Goal: Transaction & Acquisition: Purchase product/service

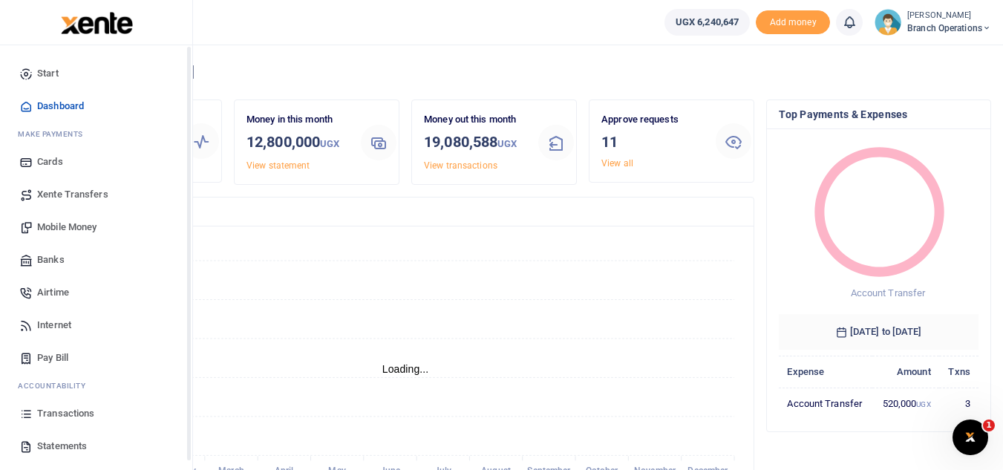
scroll to position [12, 12]
click at [80, 227] on span "Mobile Money" at bounding box center [66, 227] width 59 height 15
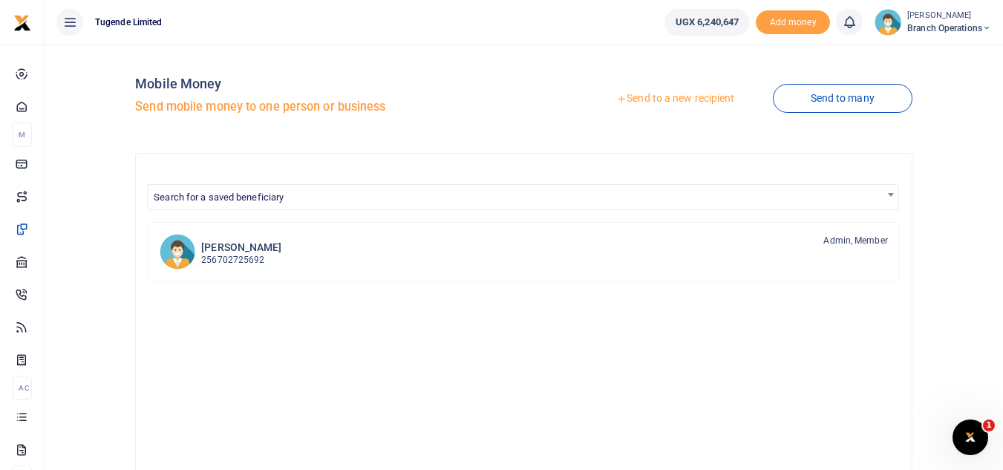
click at [678, 91] on link "Send to a new recipient" at bounding box center [676, 98] width 194 height 27
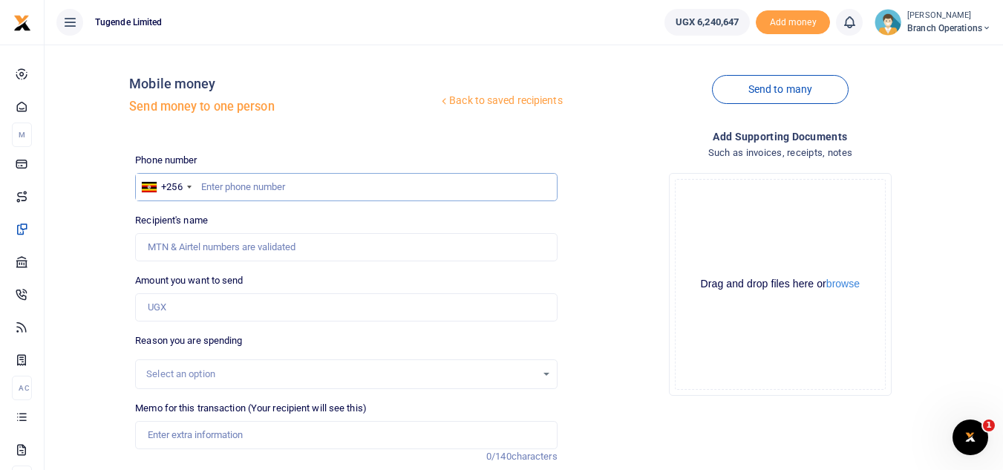
click at [227, 185] on input "text" at bounding box center [346, 187] width 422 height 28
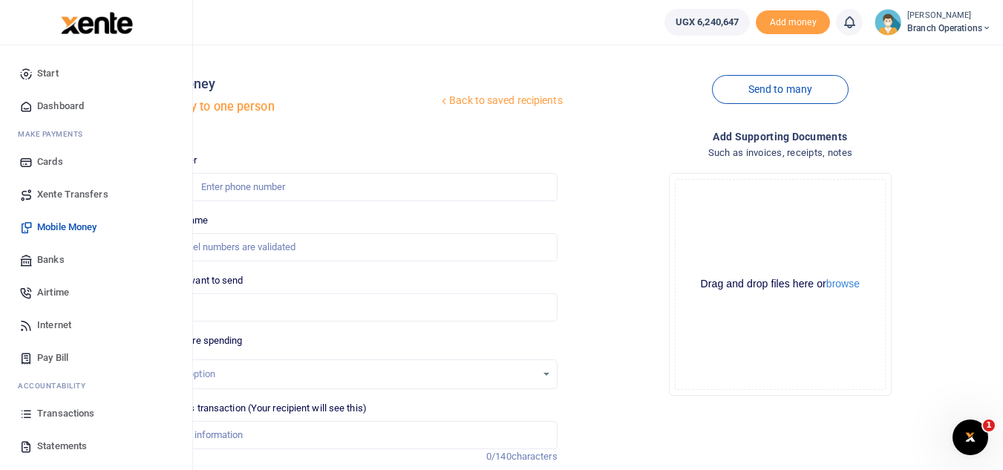
click at [75, 414] on span "Transactions" at bounding box center [65, 413] width 57 height 15
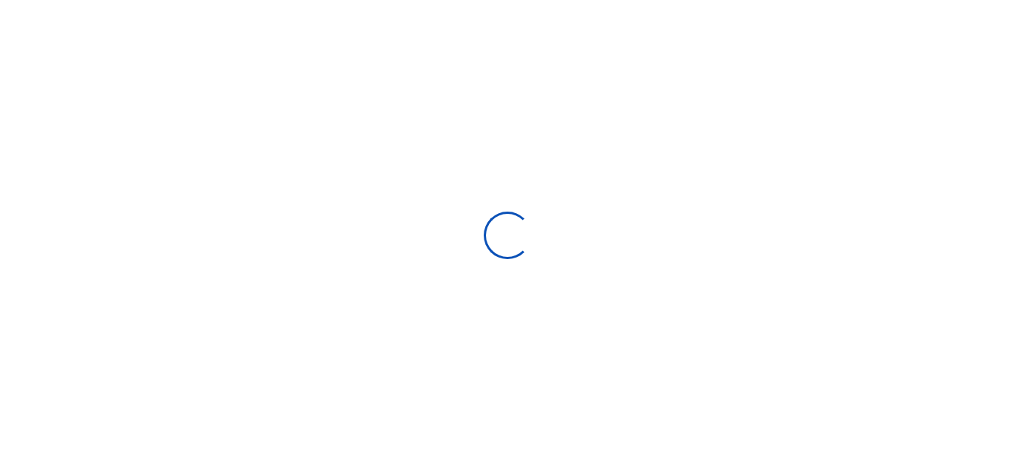
type input "09/14/2025 - 10/13/2025"
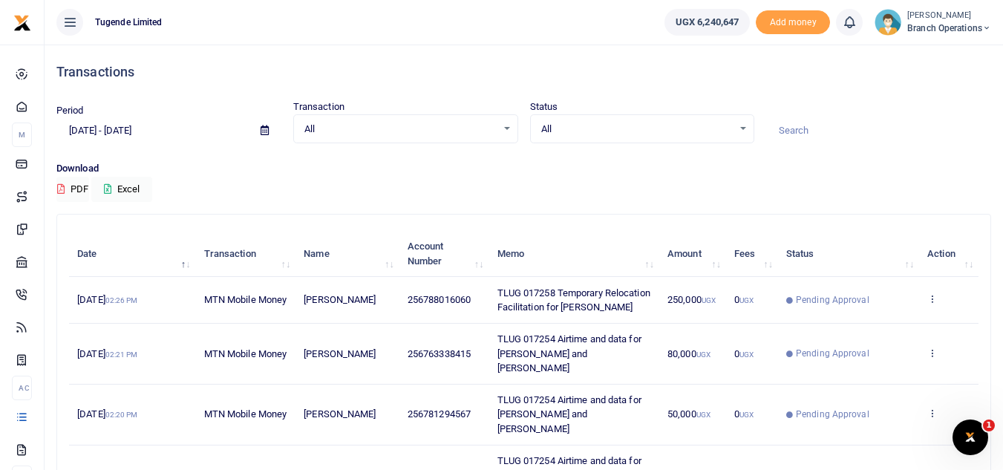
click at [353, 260] on th "Name" at bounding box center [348, 254] width 104 height 46
click at [793, 132] on input at bounding box center [879, 130] width 225 height 25
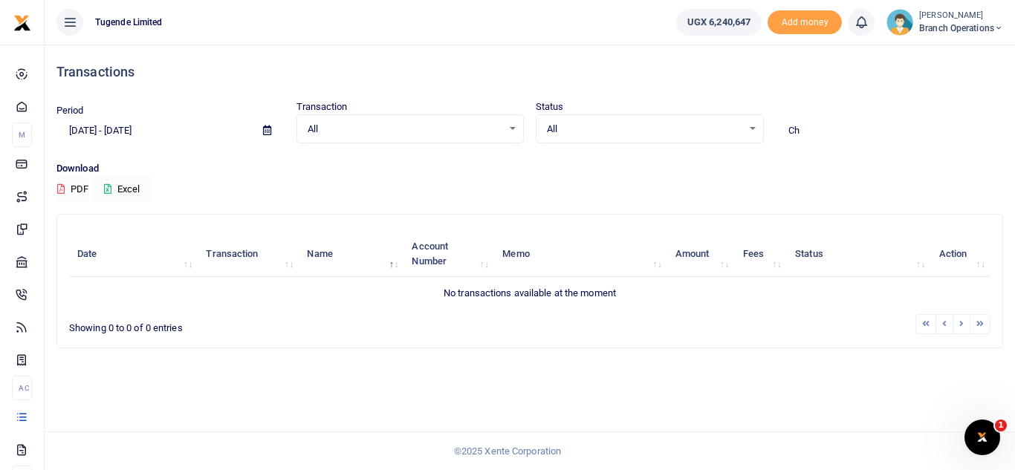
type input "C"
type input "n"
type input "N"
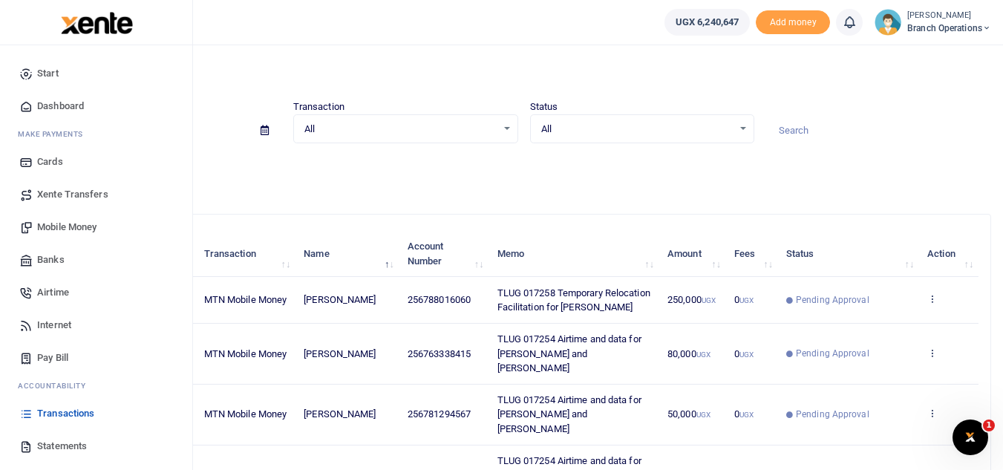
click at [66, 230] on span "Mobile Money" at bounding box center [66, 227] width 59 height 15
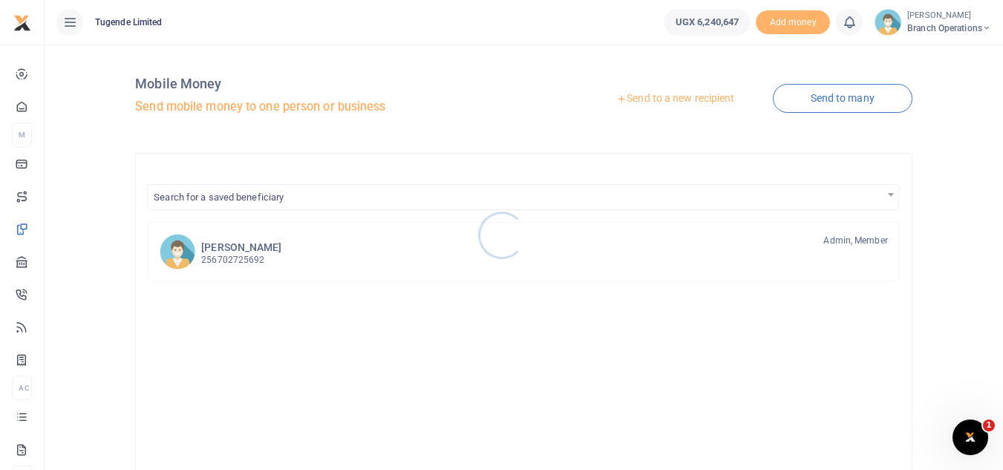
click at [640, 103] on div at bounding box center [501, 235] width 1003 height 470
click at [639, 100] on link "Send to a new recipient" at bounding box center [676, 98] width 194 height 27
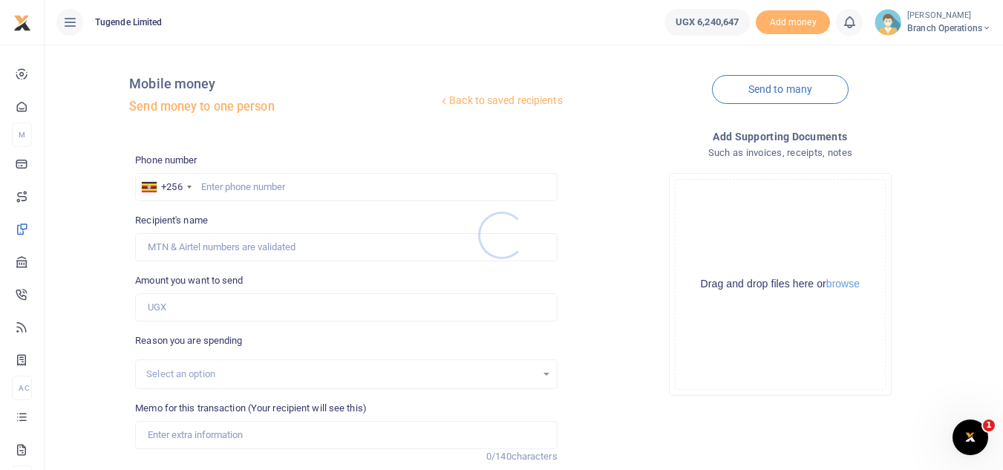
click at [222, 186] on div at bounding box center [501, 235] width 1003 height 470
click at [222, 186] on input "text" at bounding box center [346, 187] width 422 height 28
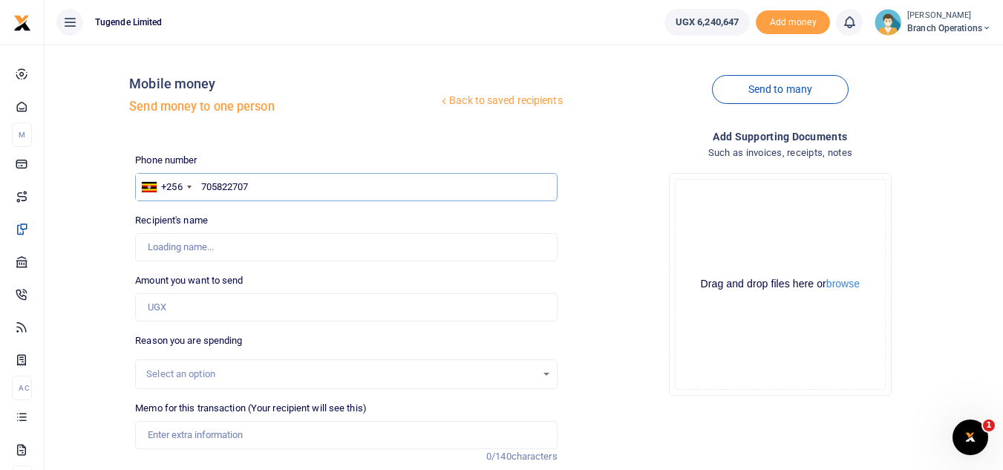
type input "705822707"
click at [229, 304] on input "Amount you want to send" at bounding box center [346, 307] width 422 height 28
type input "27"
type input "Christine Kobusinge"
type input "275,000"
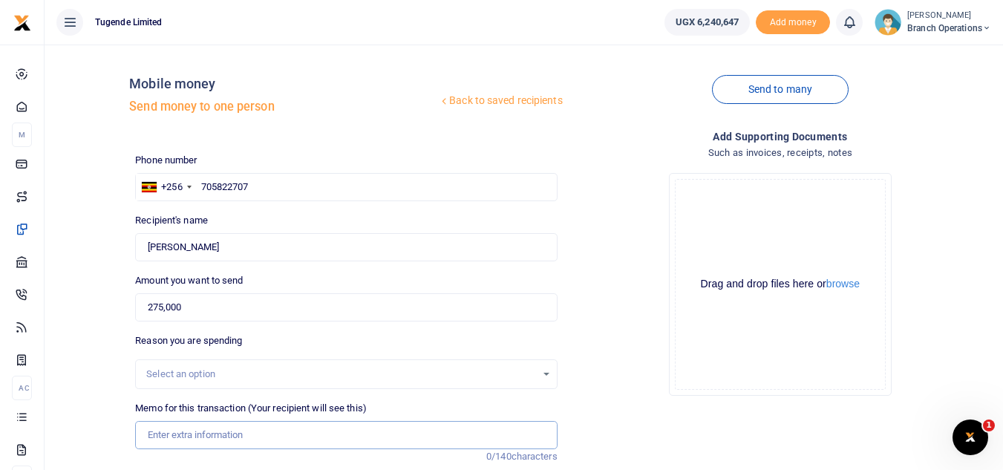
click at [204, 434] on input "Memo for this transaction (Your recipient will see this)" at bounding box center [346, 435] width 422 height 28
type input "B"
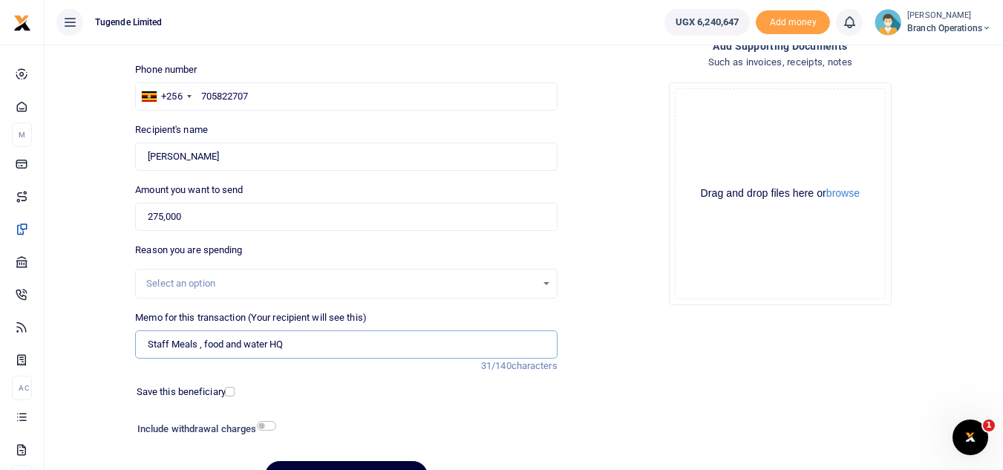
scroll to position [88, 0]
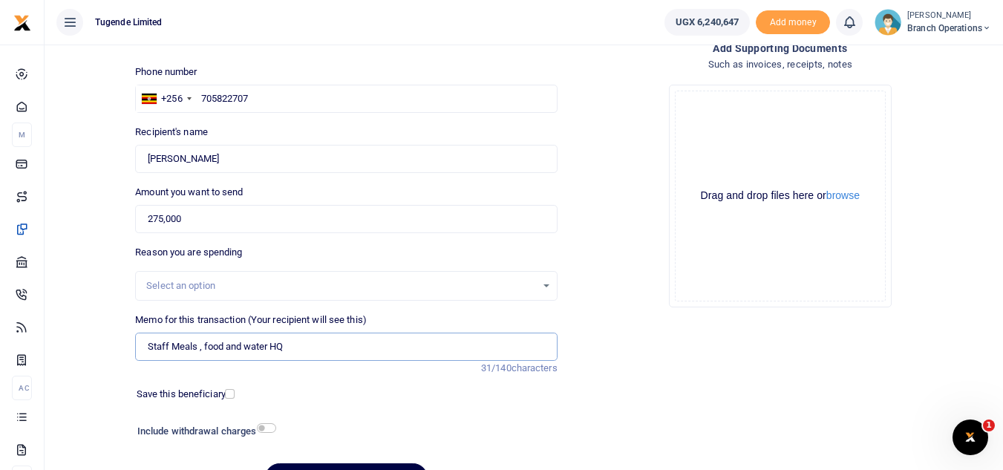
type input "Staff Meals , food and water HQ"
click at [272, 92] on input "705822707" at bounding box center [346, 99] width 422 height 28
type input "703965124"
type input "Nayiga Christine"
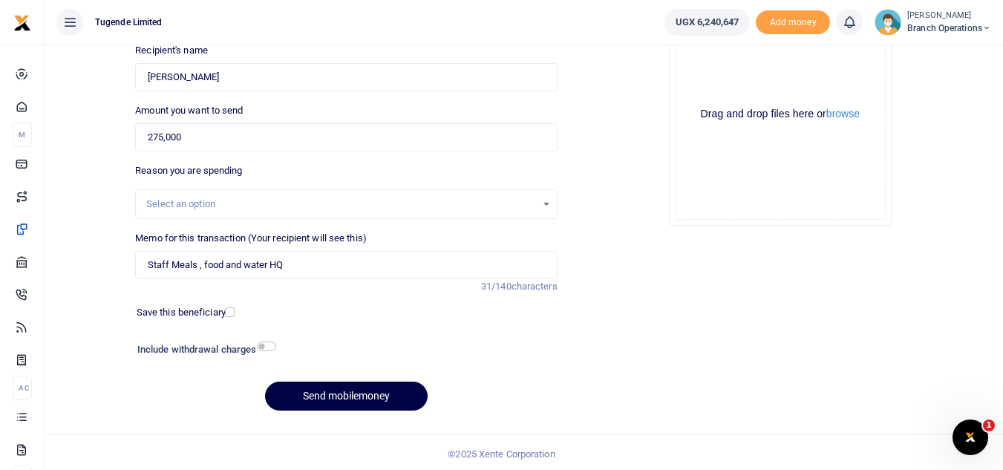
scroll to position [173, 0]
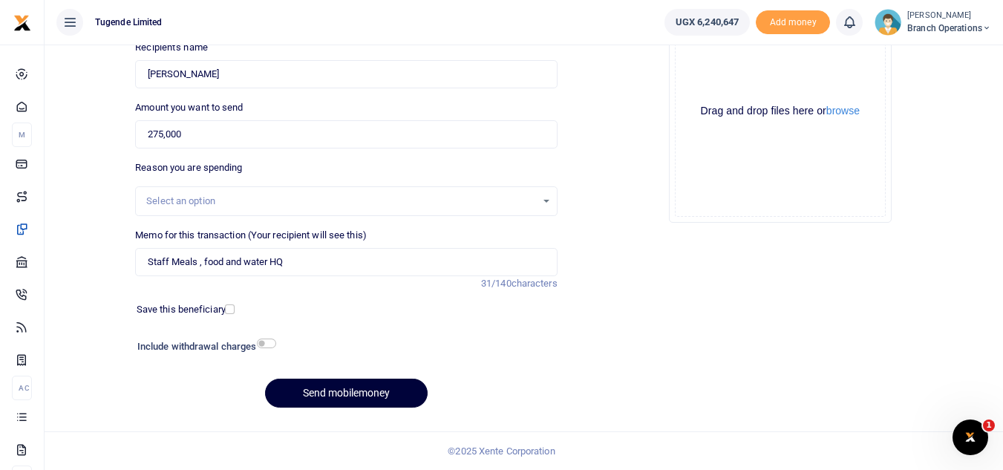
type input "703965124"
click at [316, 400] on button "Send mobilemoney" at bounding box center [346, 393] width 163 height 29
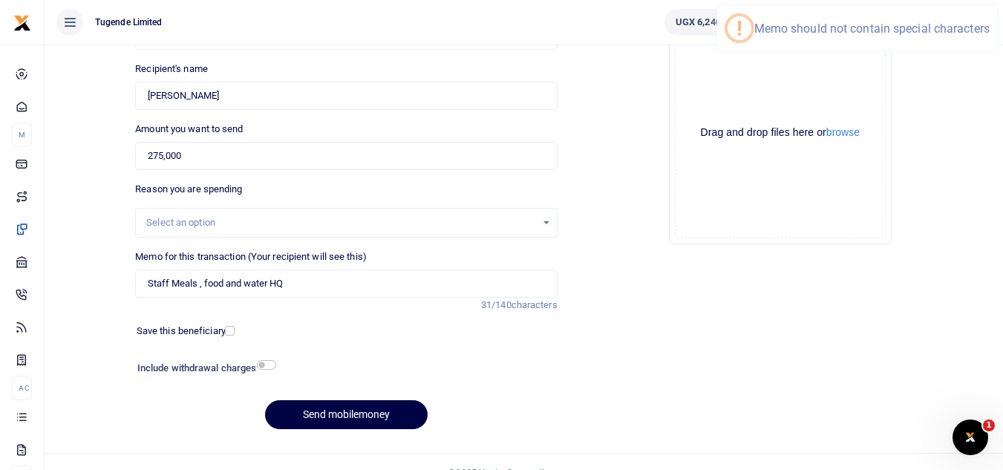
scroll to position [151, 0]
click at [201, 289] on input "Staff Meals , food and water HQ" at bounding box center [346, 284] width 422 height 28
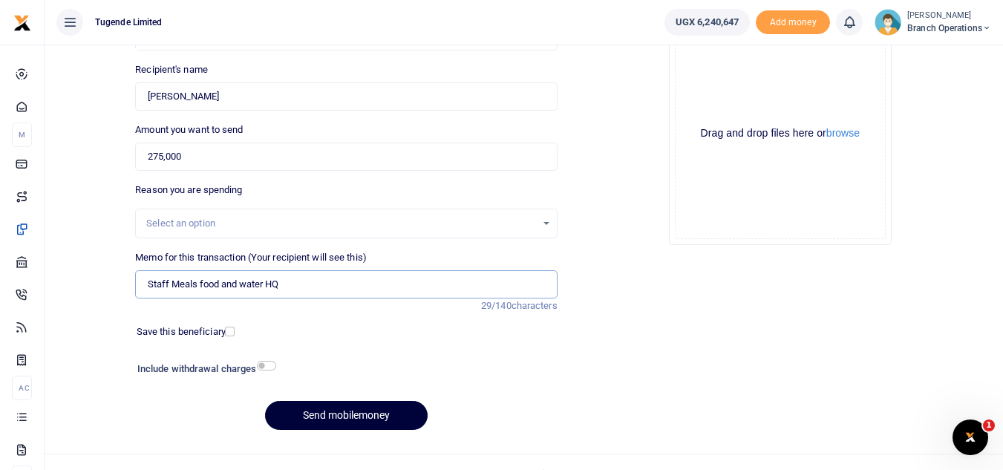
type input "Staff Meals food and water HQ"
click at [329, 429] on button "Send mobilemoney" at bounding box center [346, 415] width 163 height 29
